Goal: Task Accomplishment & Management: Complete application form

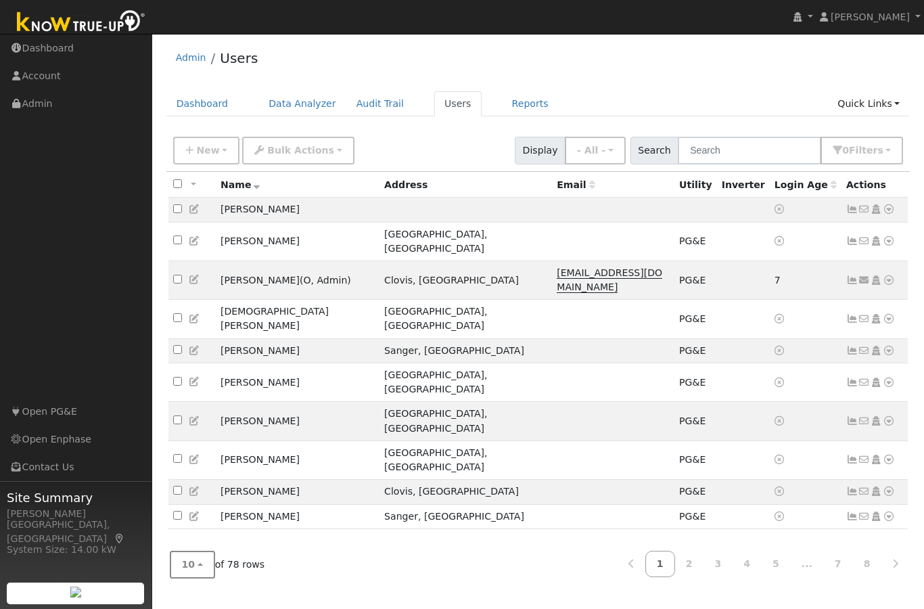
click at [197, 578] on button "10" at bounding box center [192, 565] width 45 height 28
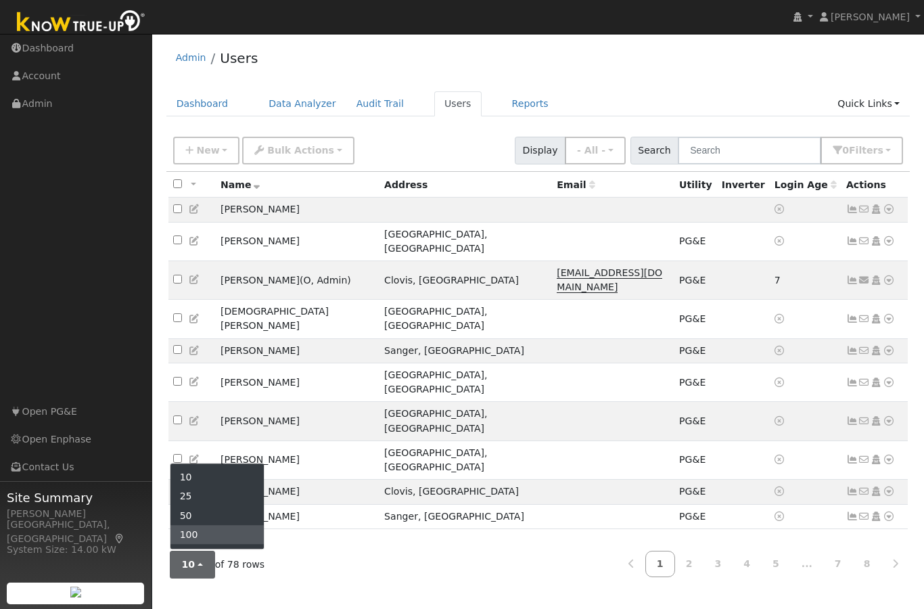
click at [193, 544] on link "100" at bounding box center [217, 534] width 94 height 19
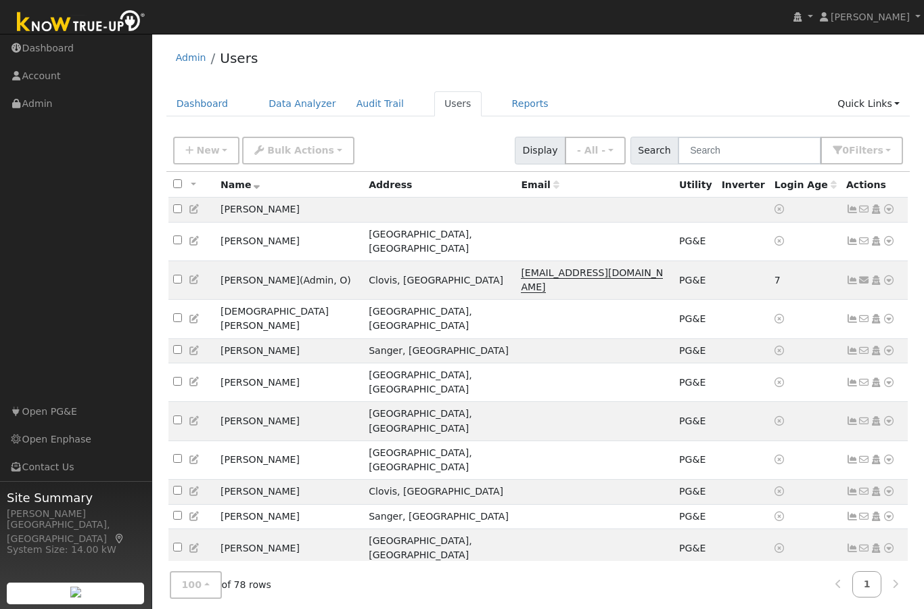
click at [254, 188] on icon at bounding box center [257, 184] width 6 height 9
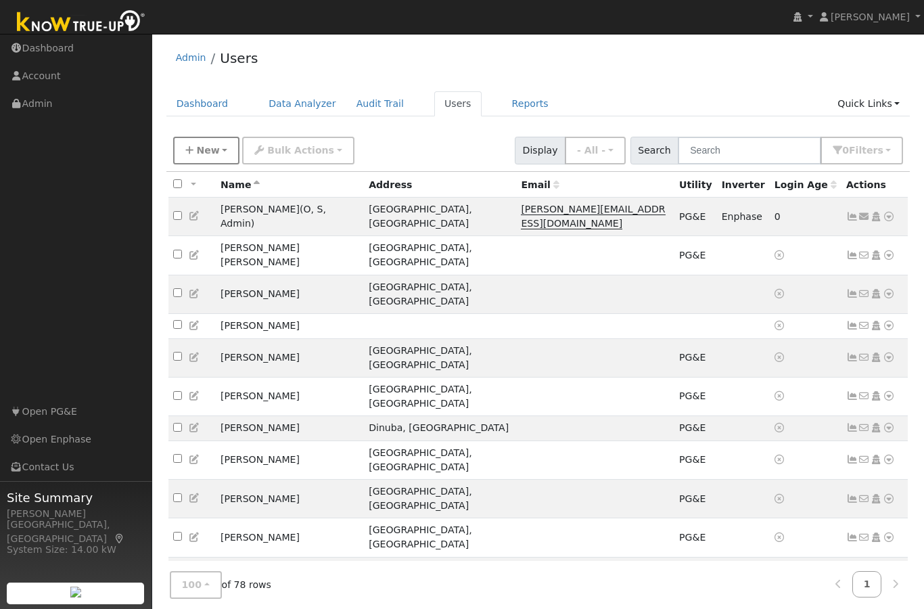
click at [198, 147] on span "New" at bounding box center [207, 150] width 23 height 11
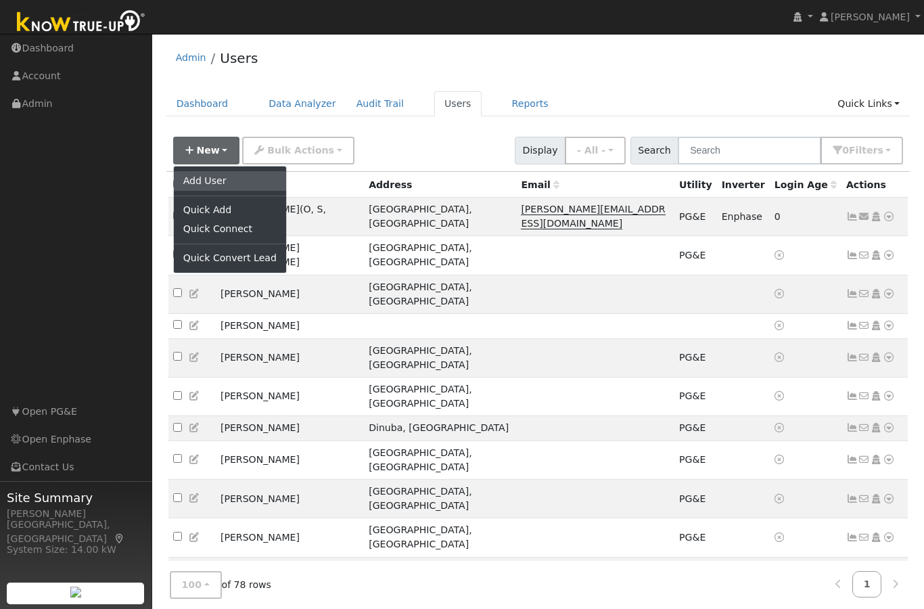
click at [236, 186] on link "Add User" at bounding box center [230, 180] width 112 height 19
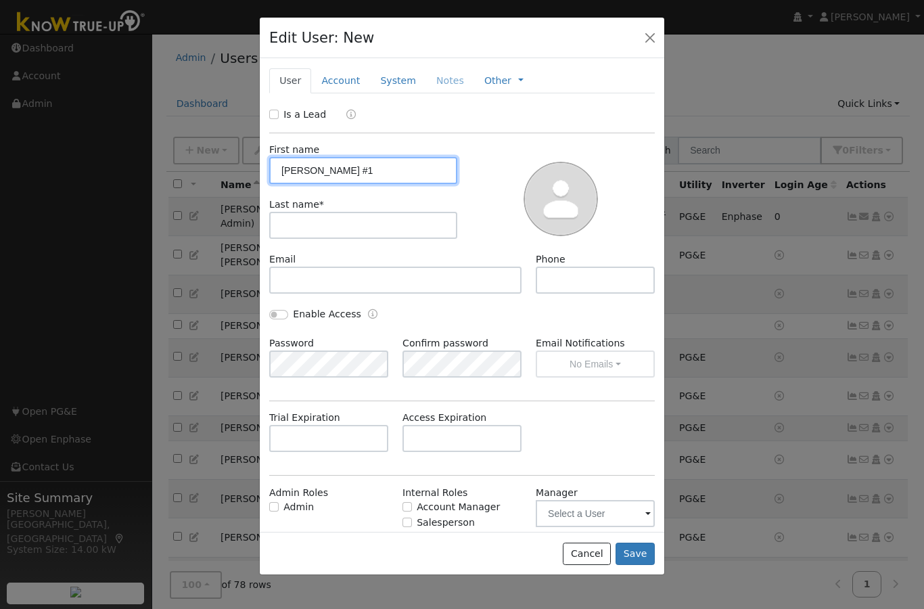
type input "[PERSON_NAME] #1"
click at [492, 207] on div at bounding box center [561, 198] width 198 height 110
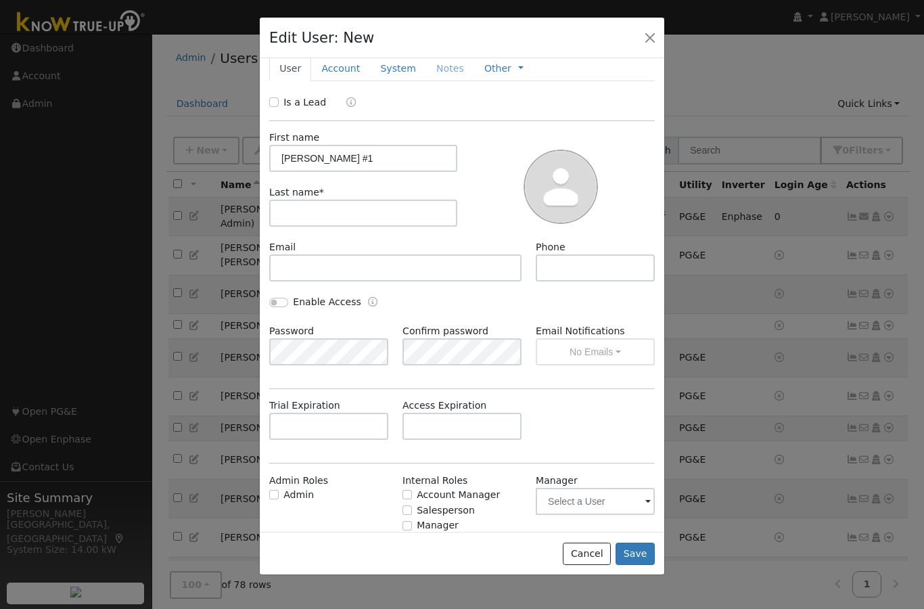
scroll to position [37, 0]
click at [638, 565] on button "Save" at bounding box center [635, 553] width 39 height 23
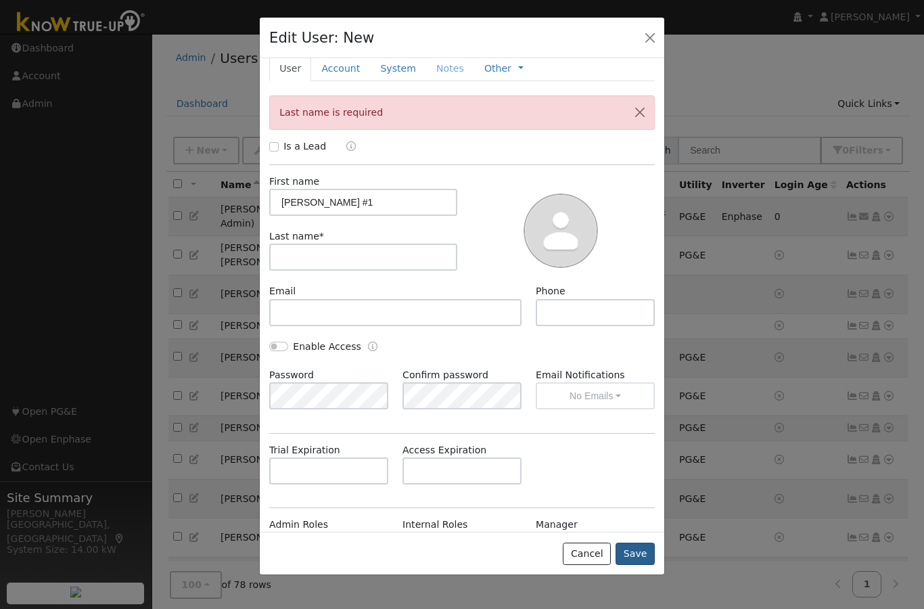
scroll to position [0, 0]
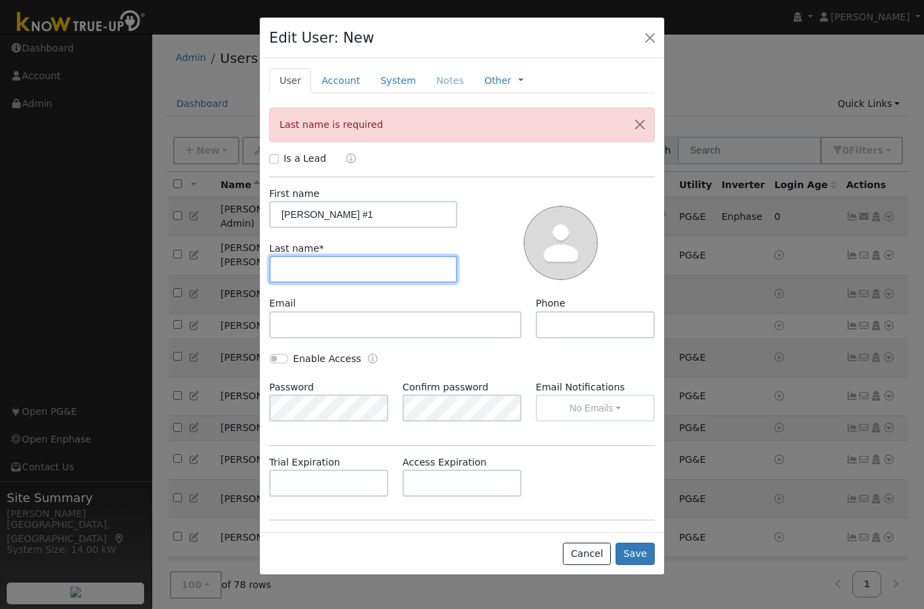
click at [342, 256] on input "text" at bounding box center [363, 269] width 188 height 27
type input "#1"
click at [365, 201] on input "[PERSON_NAME] #1" at bounding box center [363, 214] width 188 height 27
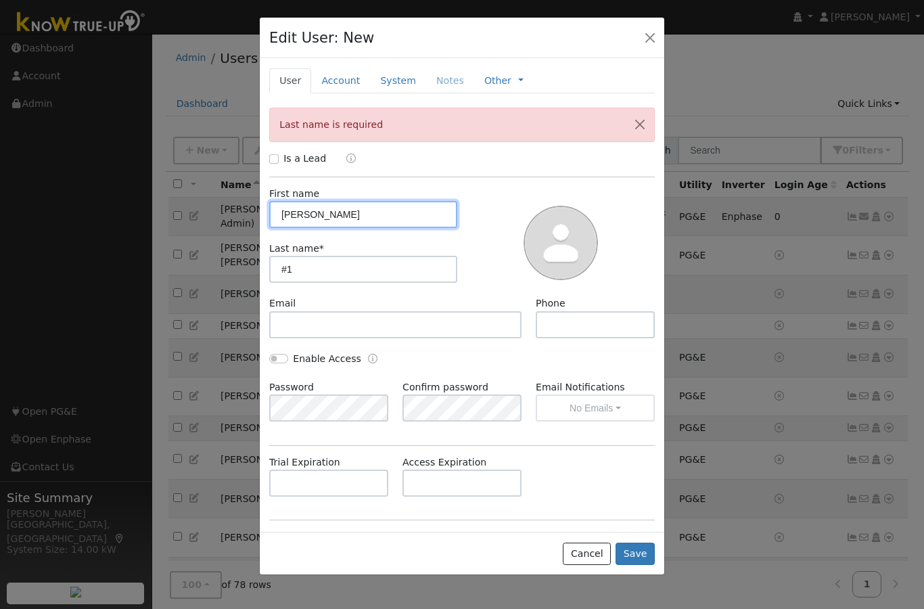
type input "[PERSON_NAME]"
click at [630, 201] on div at bounding box center [561, 242] width 198 height 110
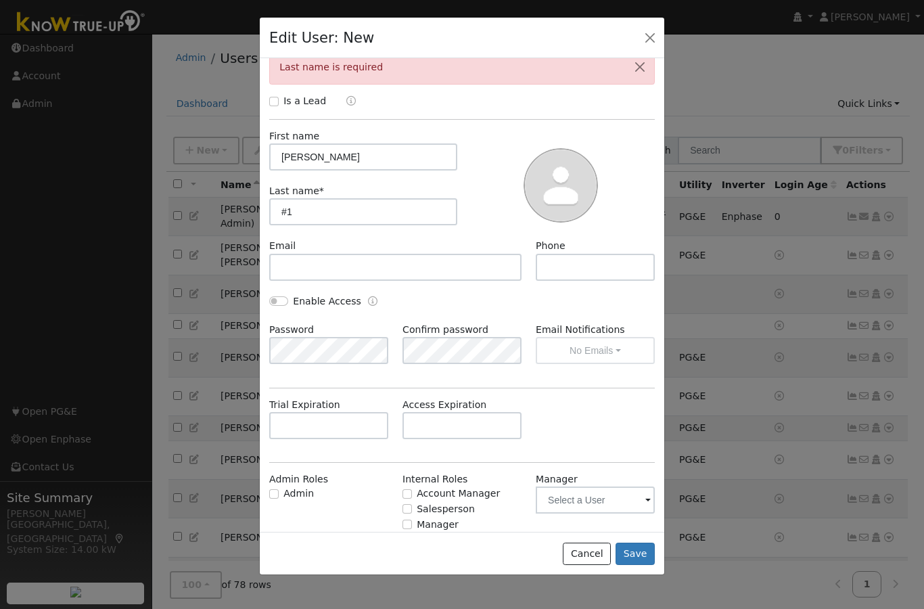
scroll to position [56, 0]
click at [637, 565] on button "Save" at bounding box center [635, 553] width 39 height 23
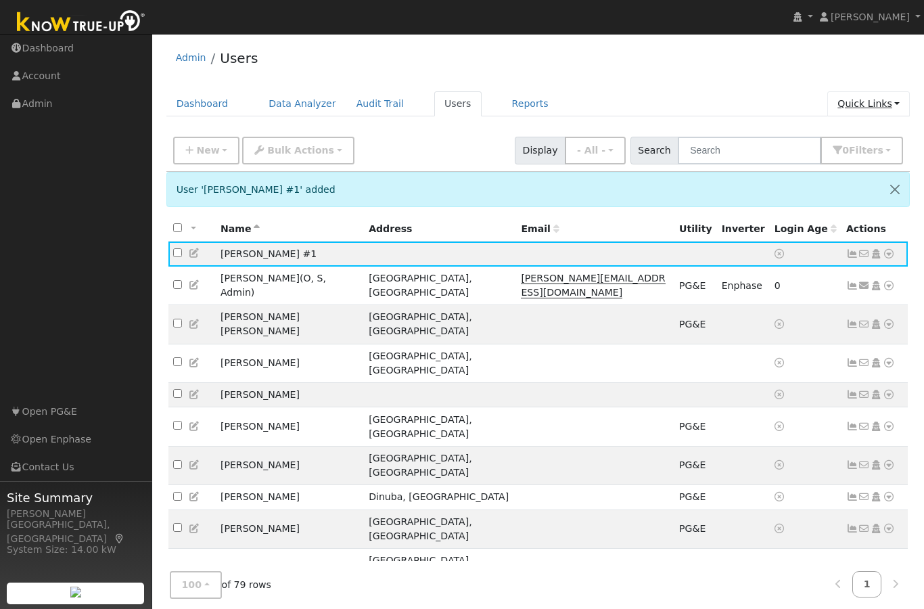
click at [881, 106] on link "Quick Links" at bounding box center [868, 103] width 83 height 25
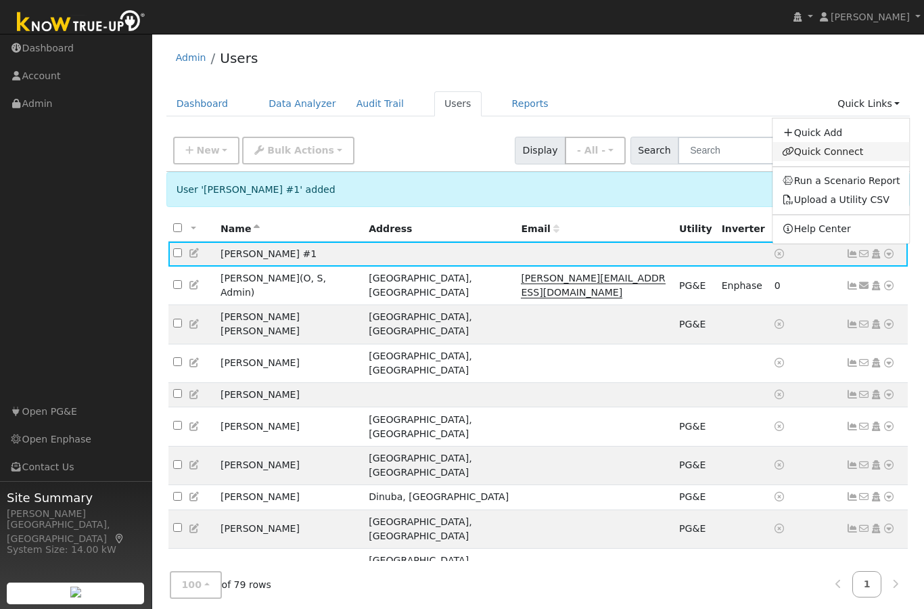
click at [858, 154] on link "Quick Connect" at bounding box center [840, 151] width 137 height 19
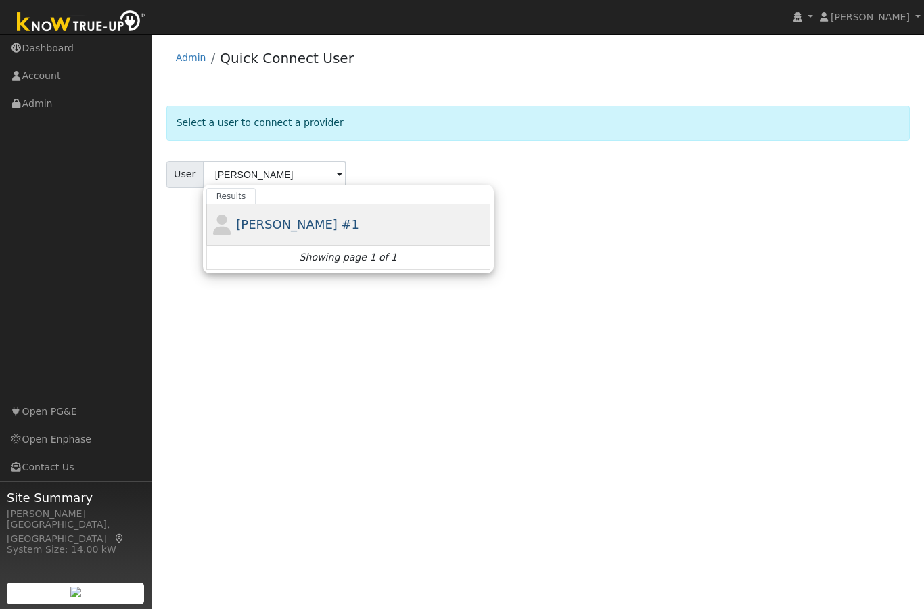
click at [264, 227] on span "[PERSON_NAME] #1" at bounding box center [297, 224] width 123 height 14
type input "[PERSON_NAME] #1"
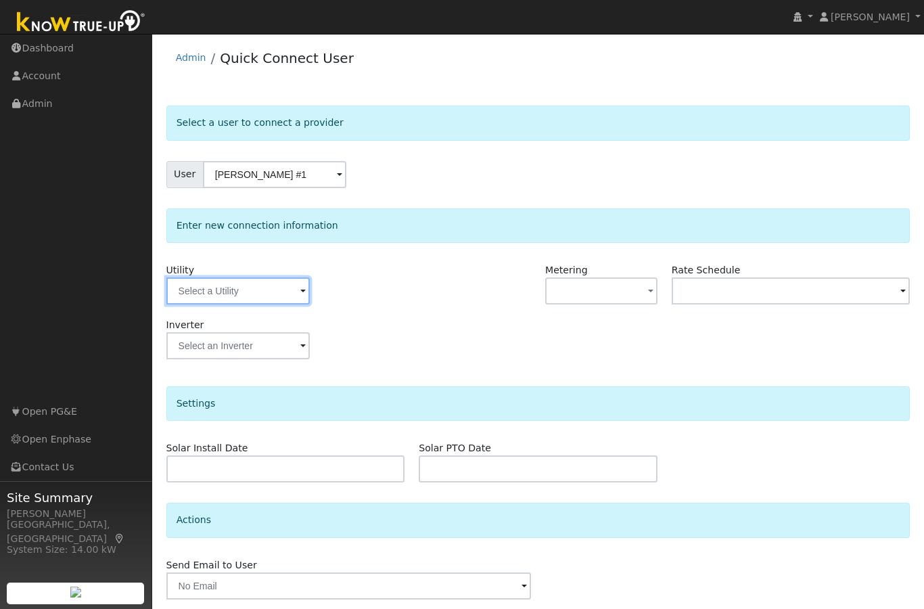
click at [260, 296] on input "text" at bounding box center [237, 290] width 143 height 27
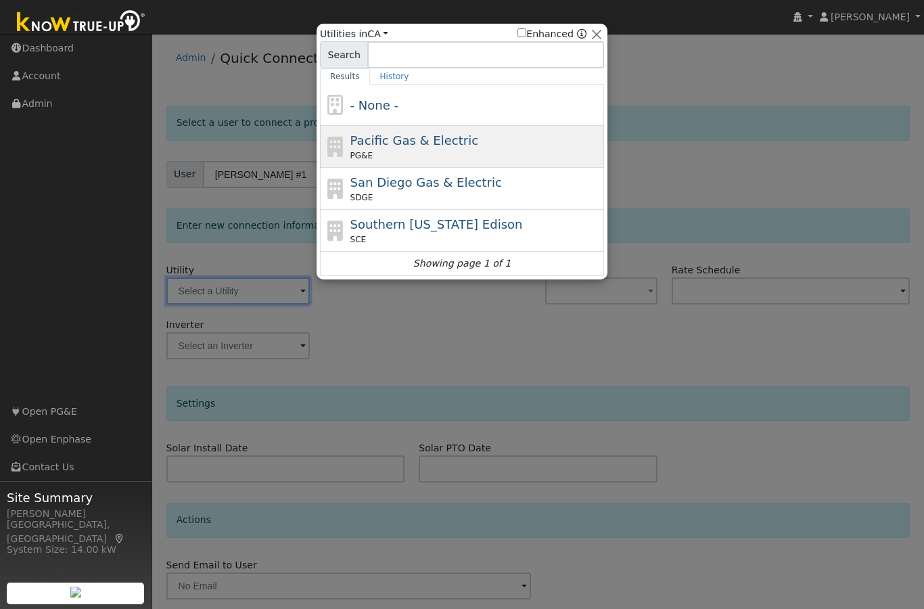
click at [456, 150] on div "PG&E" at bounding box center [475, 155] width 251 height 12
type input "PG&E"
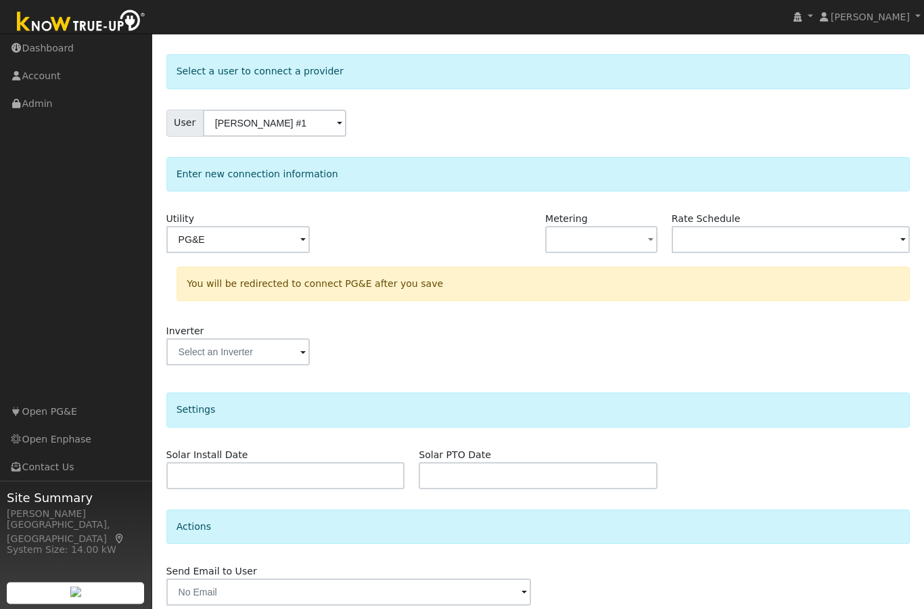
scroll to position [104, 0]
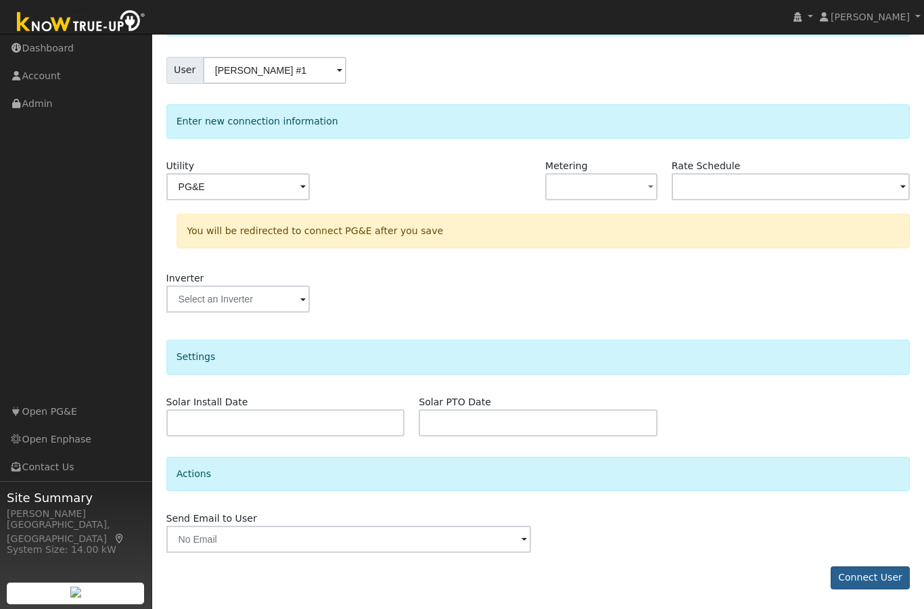
click at [877, 578] on button "Connect User" at bounding box center [871, 577] width 80 height 23
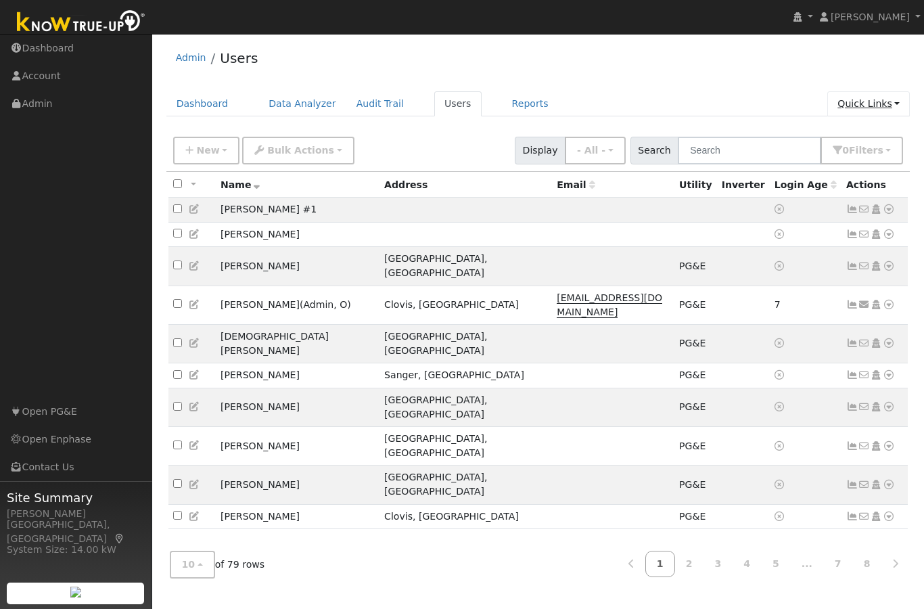
click at [892, 101] on link "Quick Links" at bounding box center [868, 103] width 83 height 25
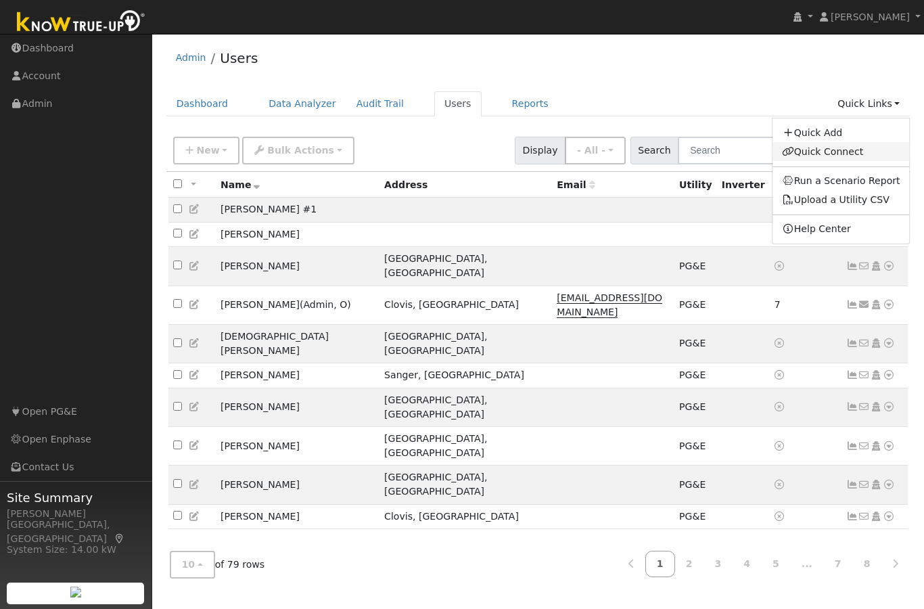
click at [850, 149] on link "Quick Connect" at bounding box center [840, 151] width 137 height 19
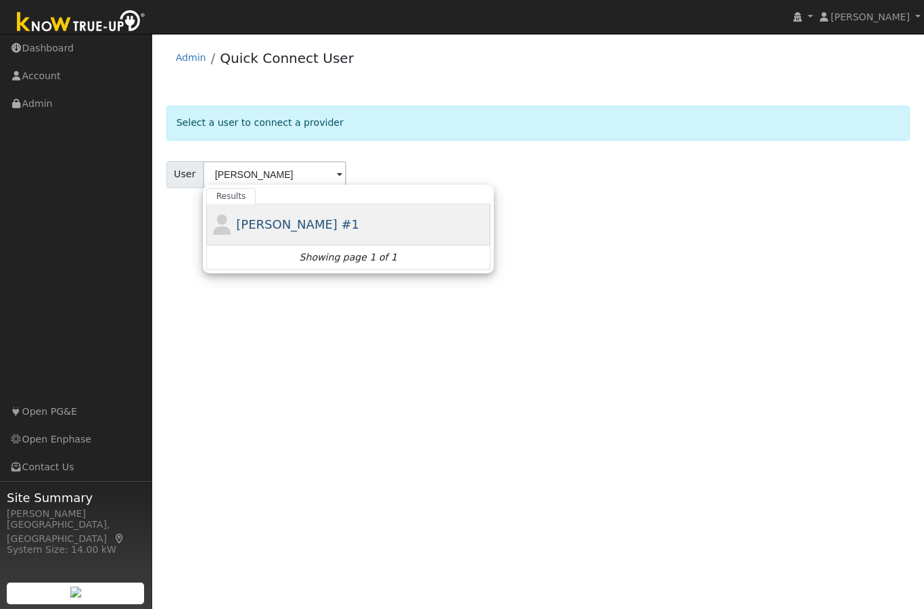
click at [268, 226] on span "[PERSON_NAME] #1" at bounding box center [297, 224] width 123 height 14
type input "[PERSON_NAME] #1"
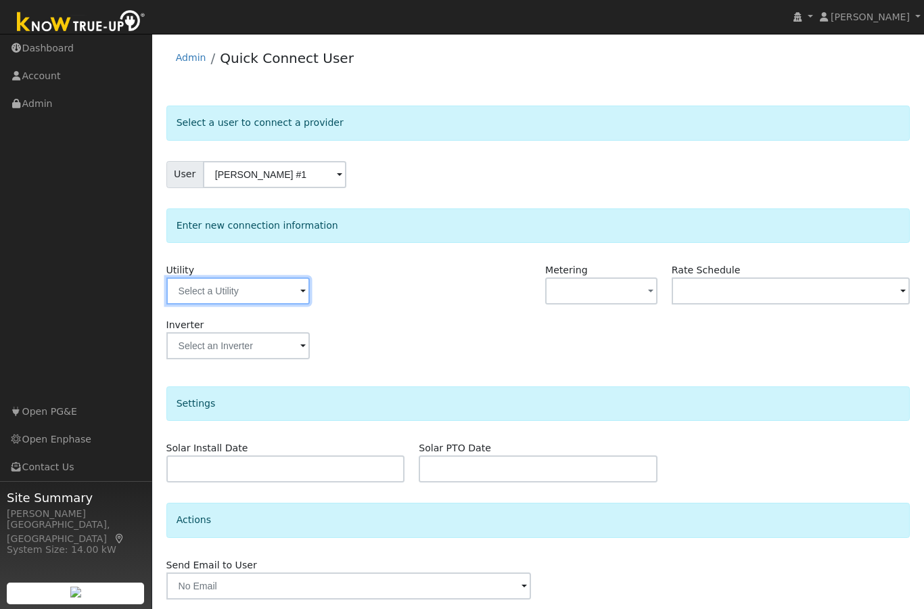
click at [242, 297] on input "text" at bounding box center [237, 290] width 143 height 27
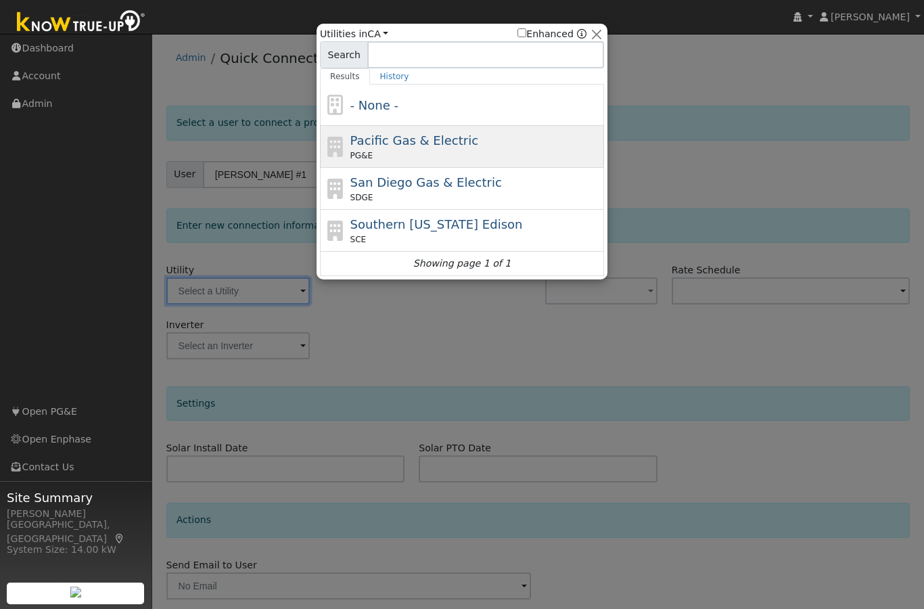
click at [455, 150] on div "PG&E" at bounding box center [475, 155] width 251 height 12
type input "PG&E"
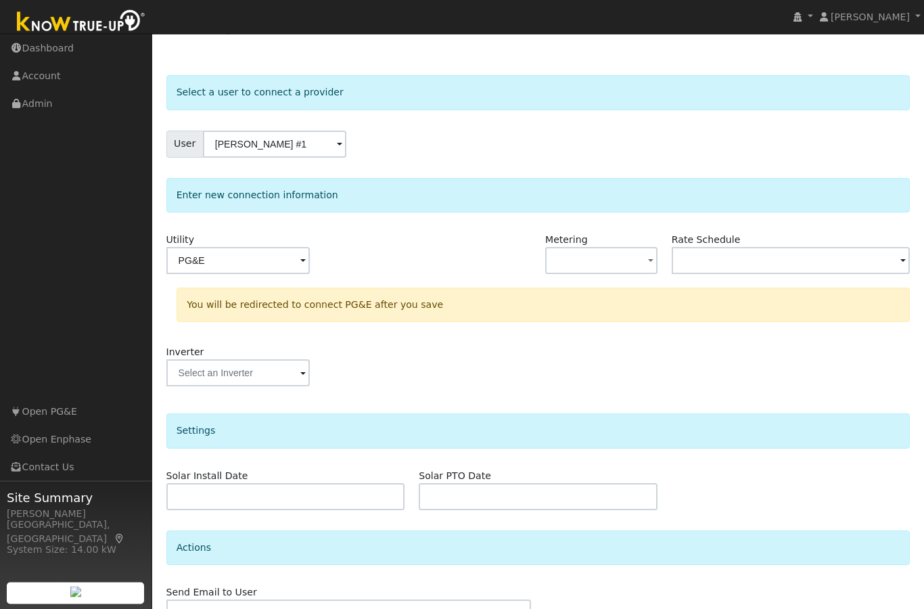
scroll to position [104, 0]
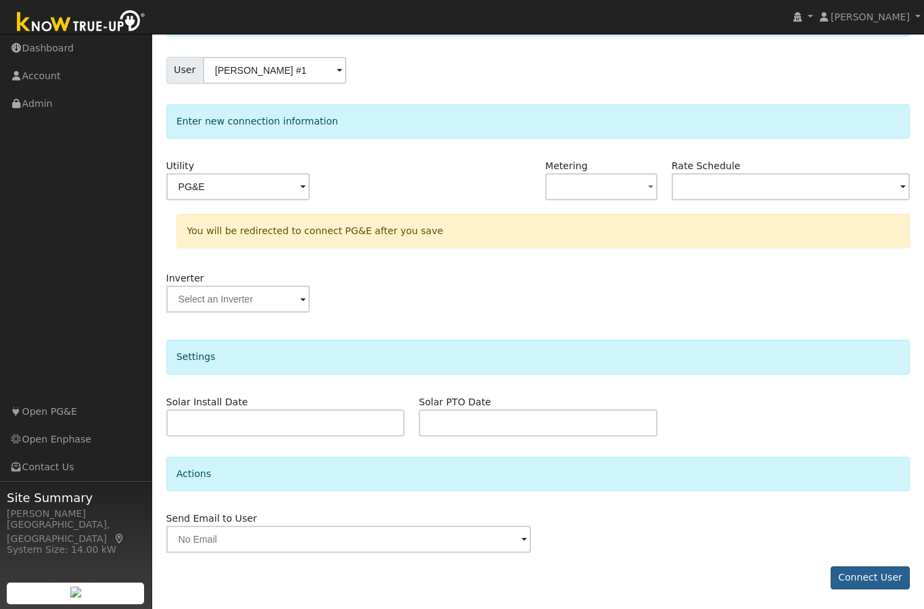
click at [853, 581] on button "Connect User" at bounding box center [871, 577] width 80 height 23
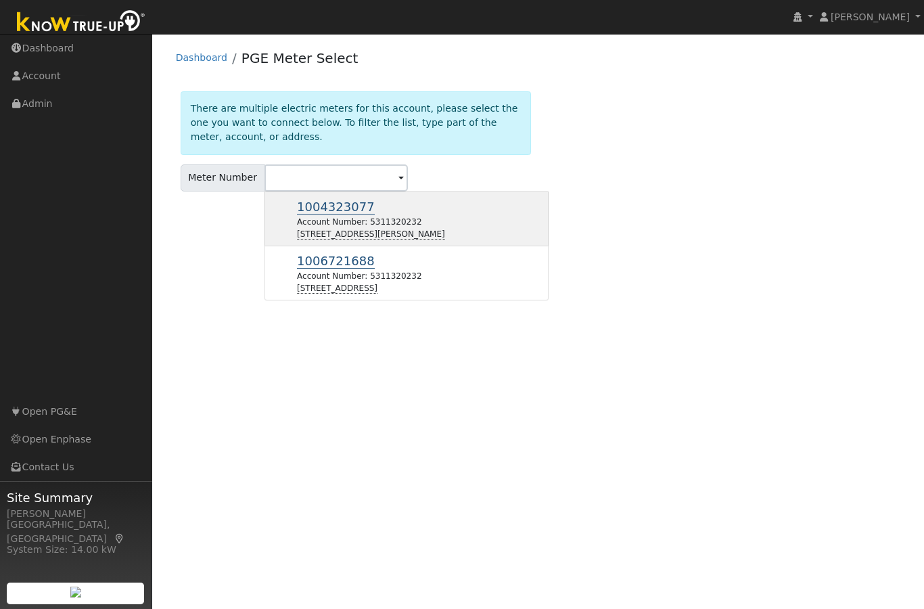
click at [335, 212] on span "1004323077" at bounding box center [336, 207] width 78 height 15
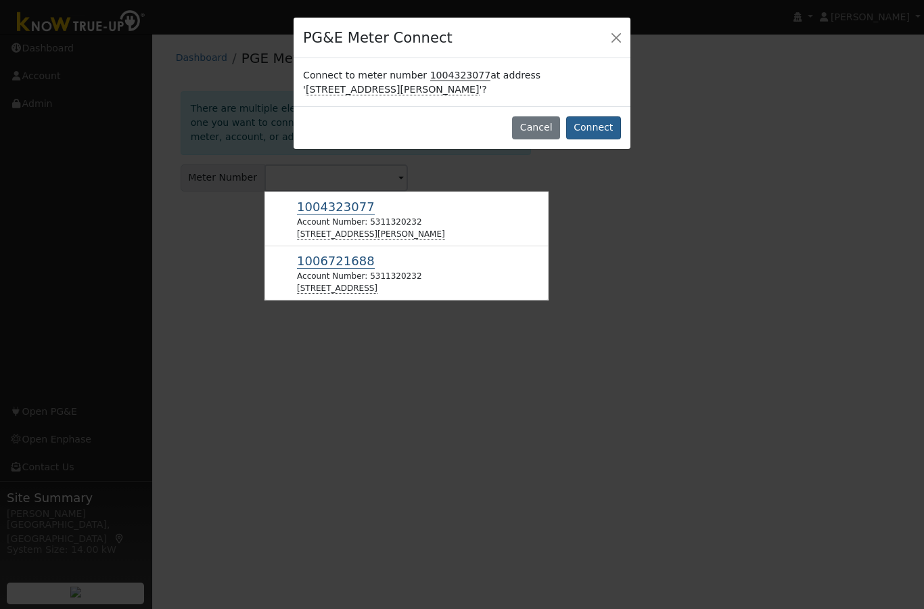
click at [601, 133] on button "Connect" at bounding box center [593, 127] width 55 height 23
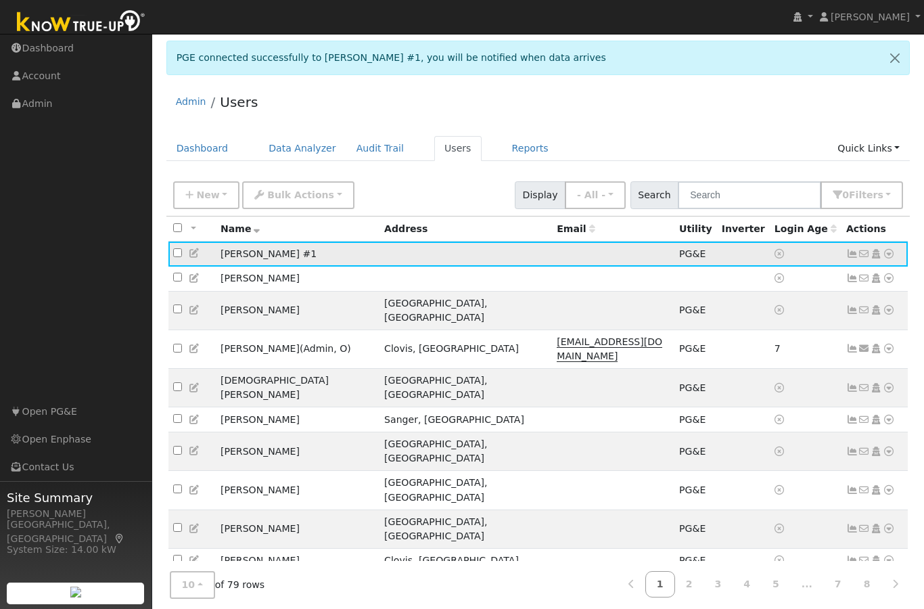
click at [891, 256] on icon at bounding box center [889, 253] width 12 height 9
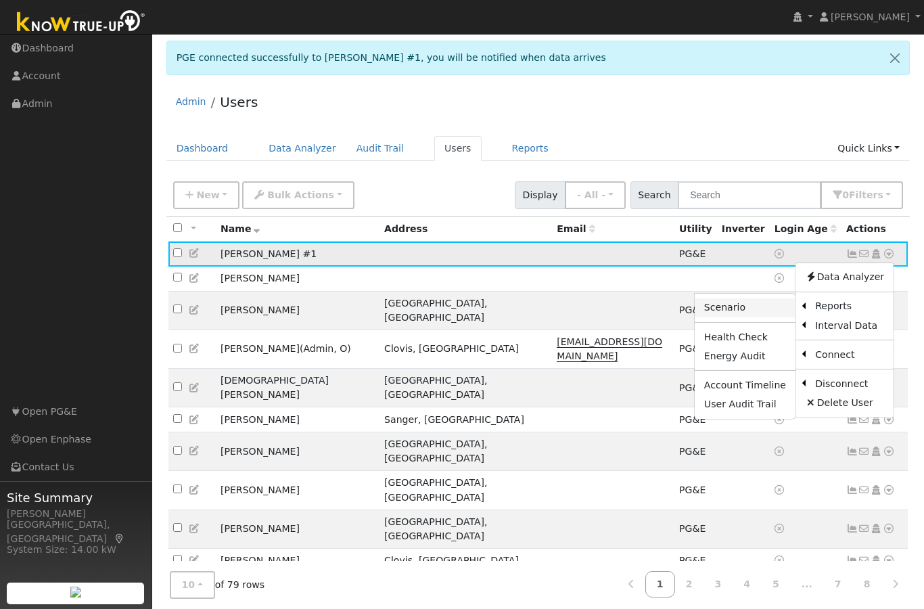
click at [766, 309] on link "Scenario" at bounding box center [745, 307] width 101 height 19
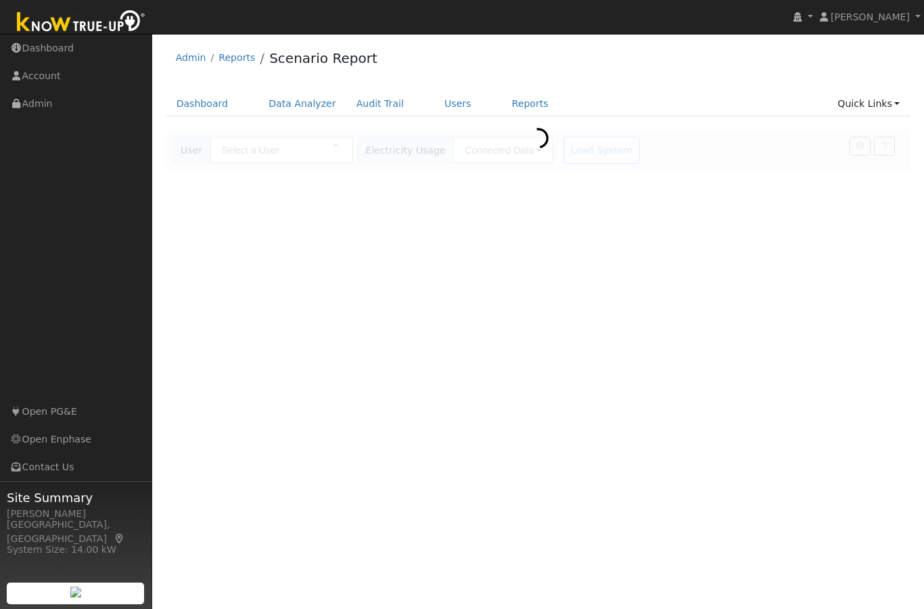
type input "[PERSON_NAME] #1"
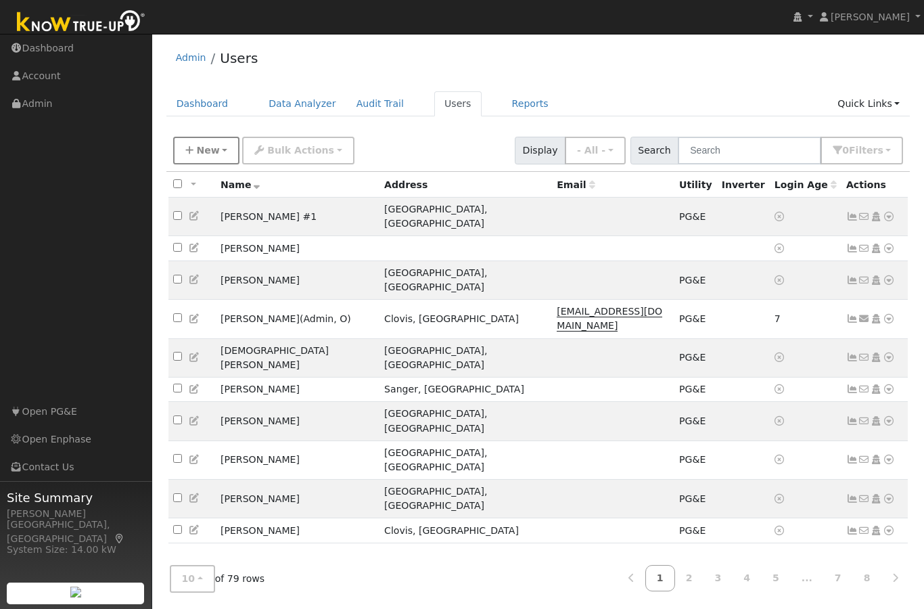
click at [206, 145] on span "New" at bounding box center [207, 150] width 23 height 11
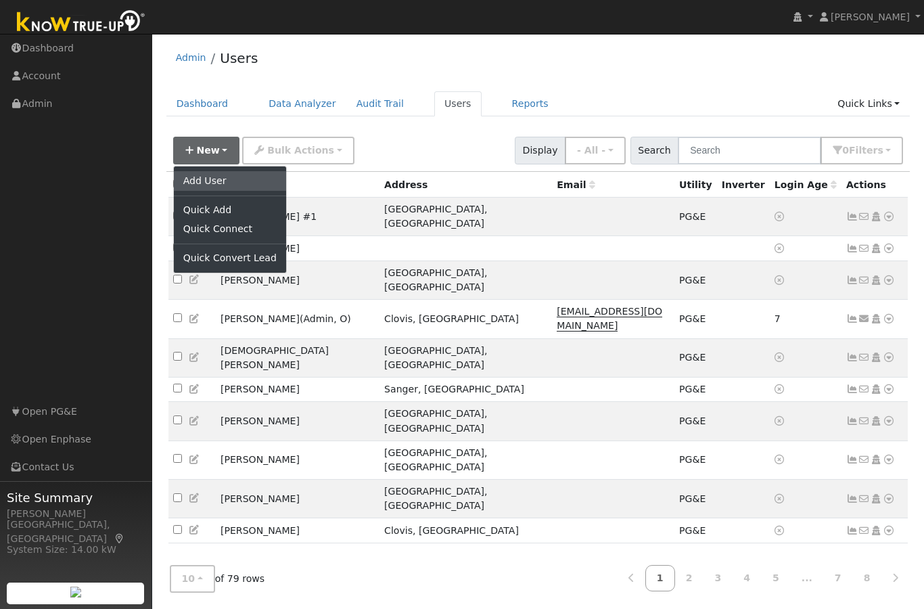
click at [218, 183] on link "Add User" at bounding box center [230, 180] width 112 height 19
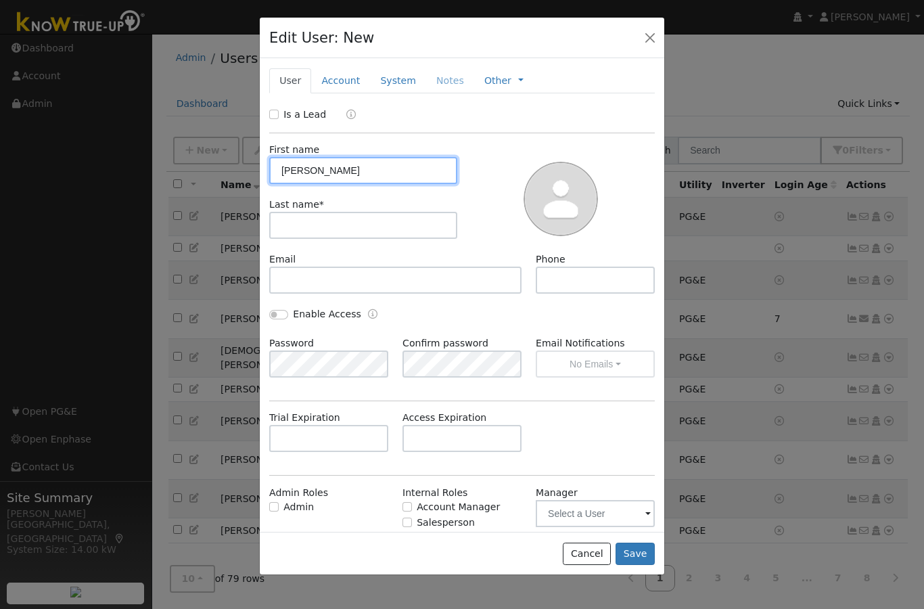
type input "[PERSON_NAME]"
click at [342, 226] on input "text" at bounding box center [363, 225] width 188 height 27
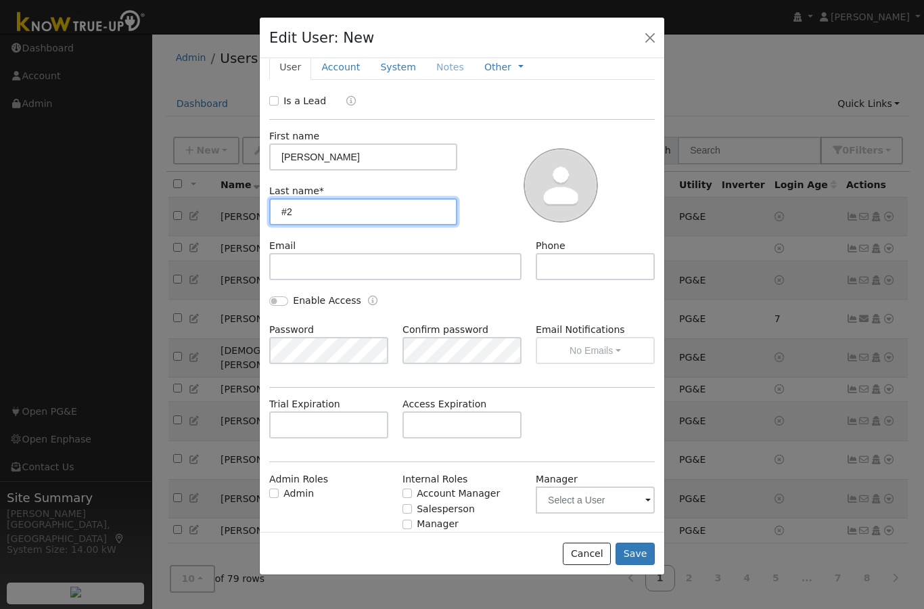
scroll to position [12, 0]
type input "#2"
click at [622, 419] on div "Trial Expiration Access Expiration" at bounding box center [462, 425] width 400 height 55
click at [644, 565] on button "Save" at bounding box center [635, 553] width 39 height 23
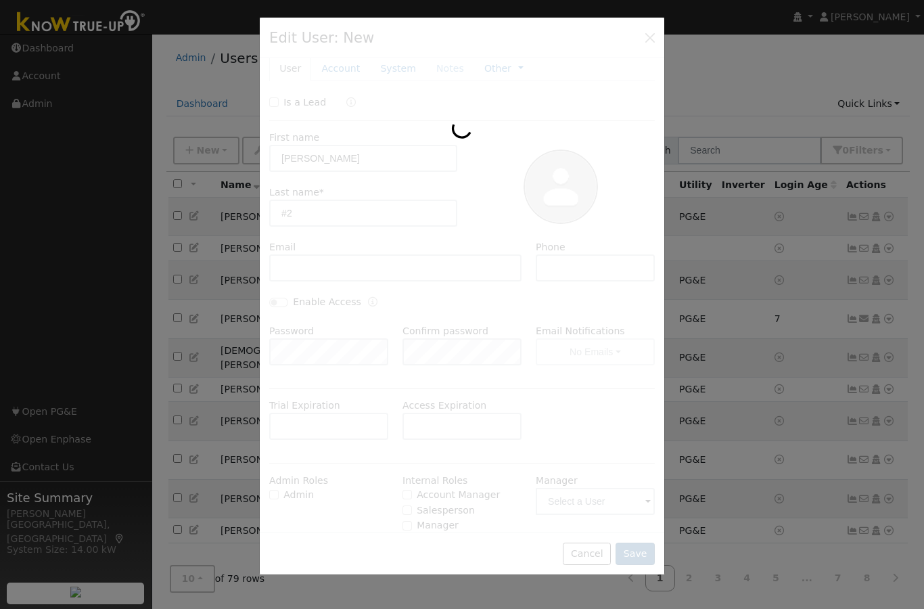
scroll to position [0, 0]
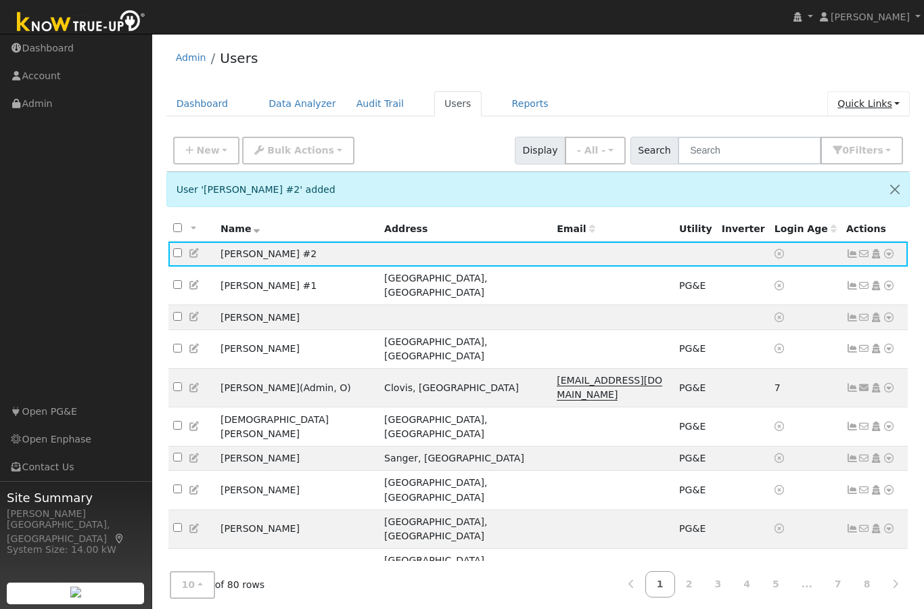
click at [893, 103] on link "Quick Links" at bounding box center [868, 103] width 83 height 25
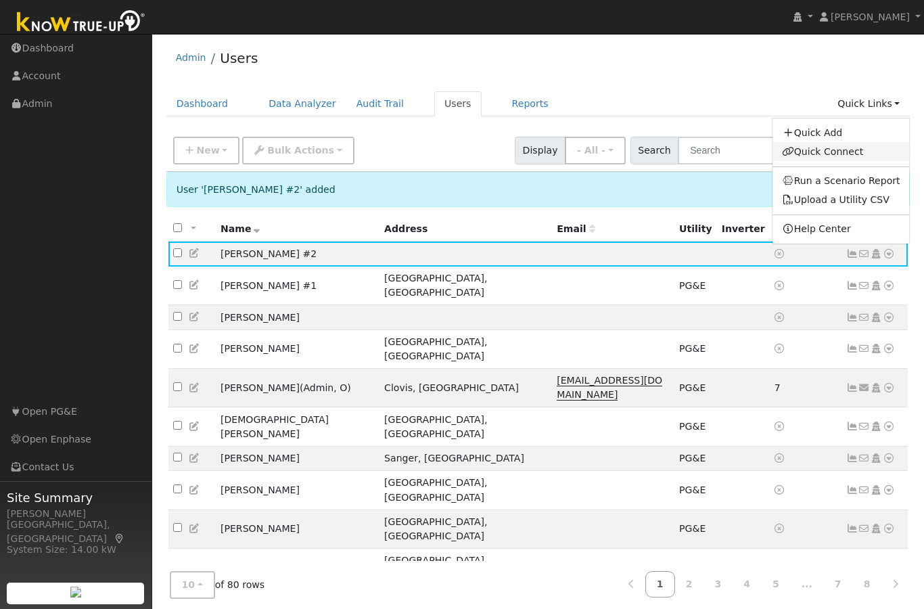
click at [866, 150] on link "Quick Connect" at bounding box center [840, 151] width 137 height 19
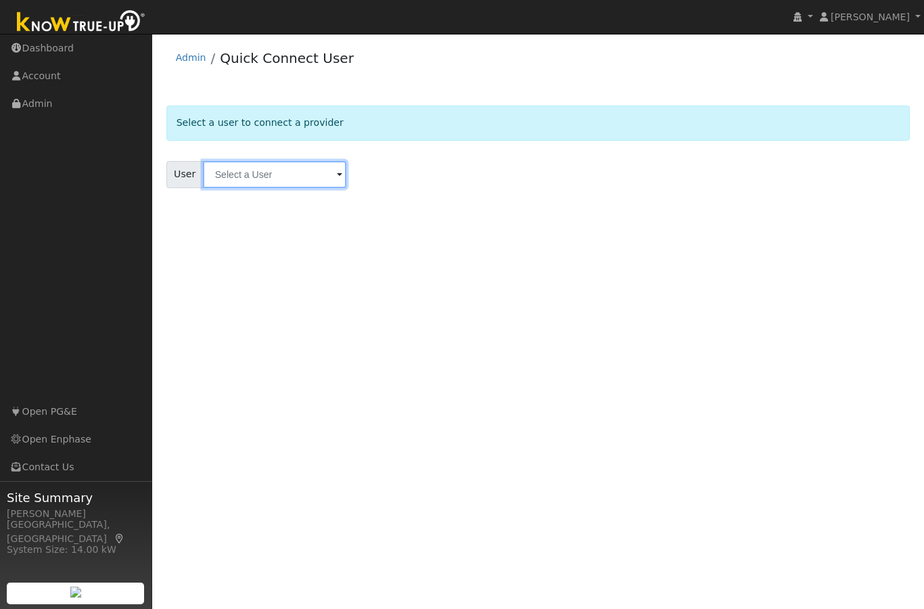
click at [294, 173] on input "text" at bounding box center [274, 174] width 143 height 27
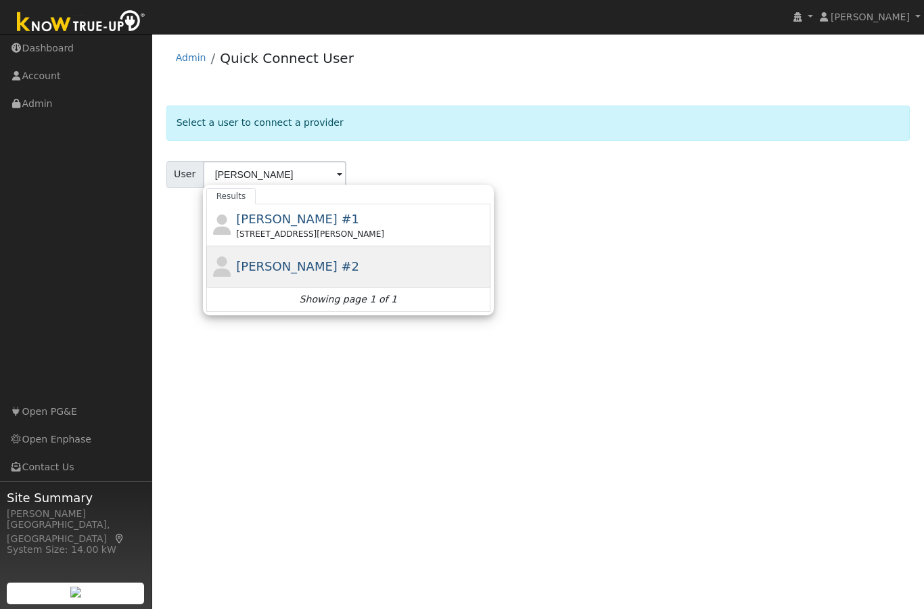
click at [272, 269] on span "[PERSON_NAME] #2" at bounding box center [297, 266] width 123 height 14
type input "[PERSON_NAME] #2"
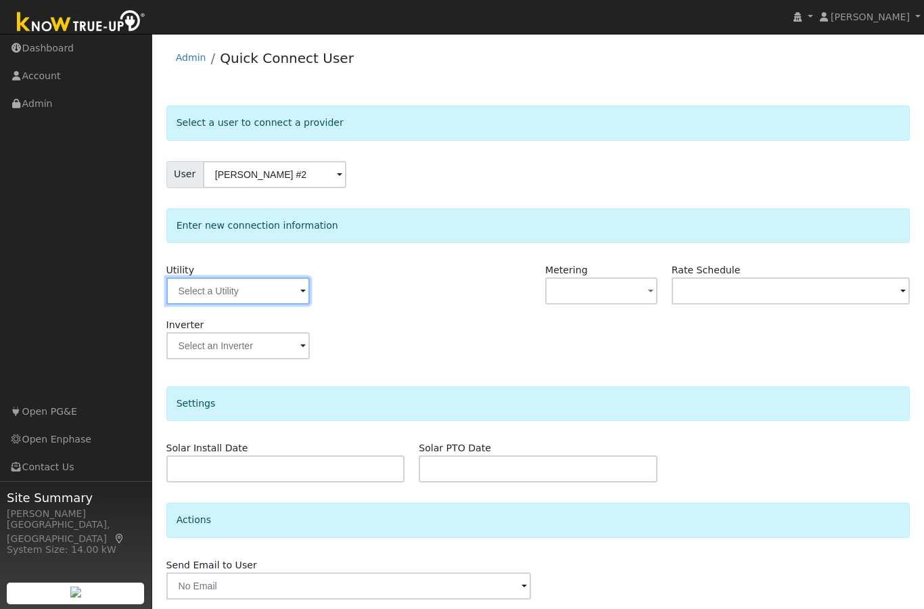
click at [221, 286] on input "text" at bounding box center [237, 290] width 143 height 27
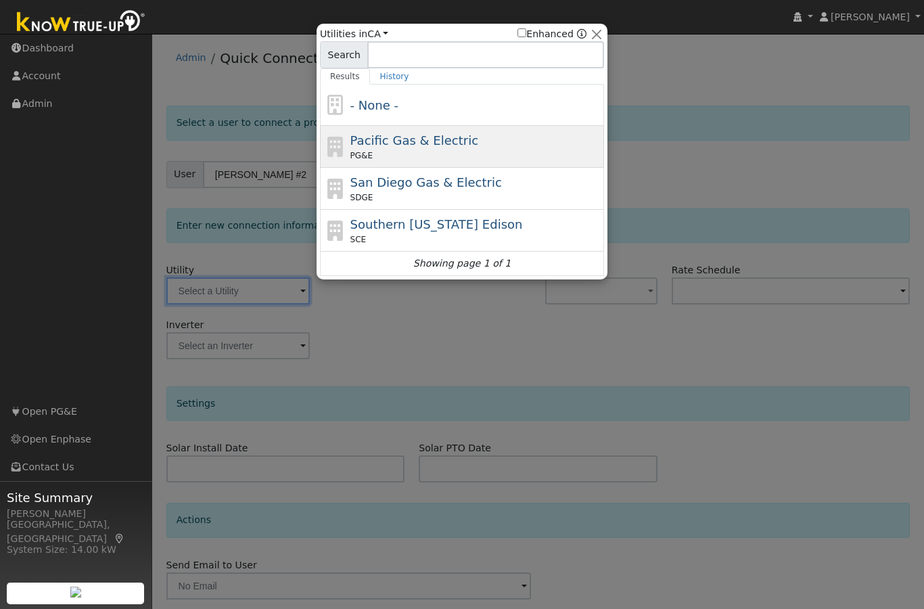
click at [441, 147] on span "Pacific Gas & Electric" at bounding box center [414, 140] width 128 height 14
type input "PG&E"
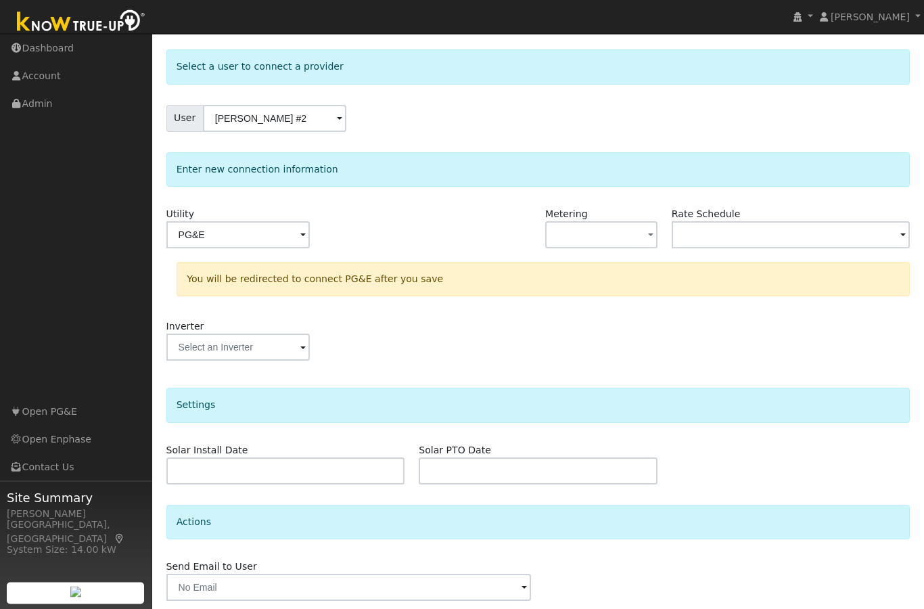
scroll to position [104, 0]
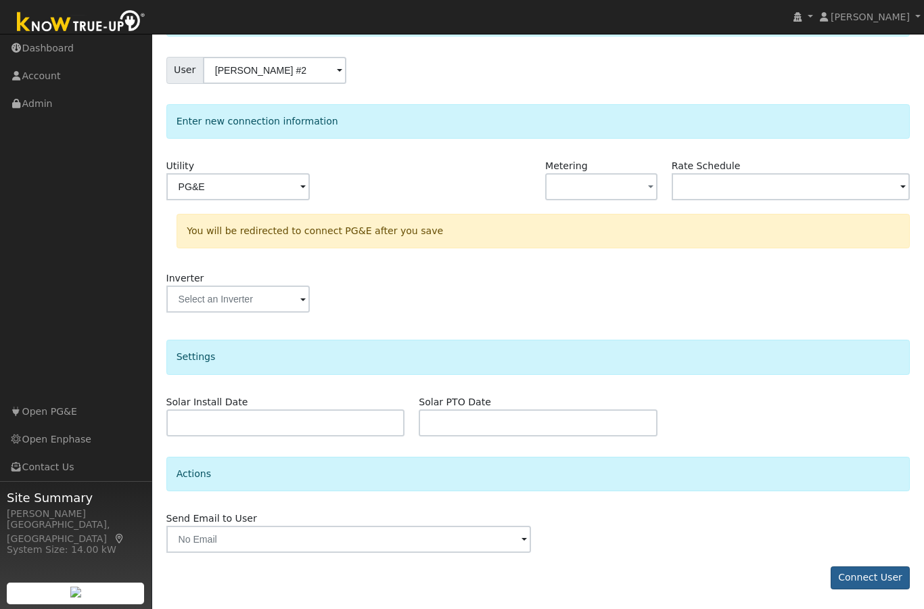
click at [887, 578] on button "Connect User" at bounding box center [871, 577] width 80 height 23
